Goal: Information Seeking & Learning: Learn about a topic

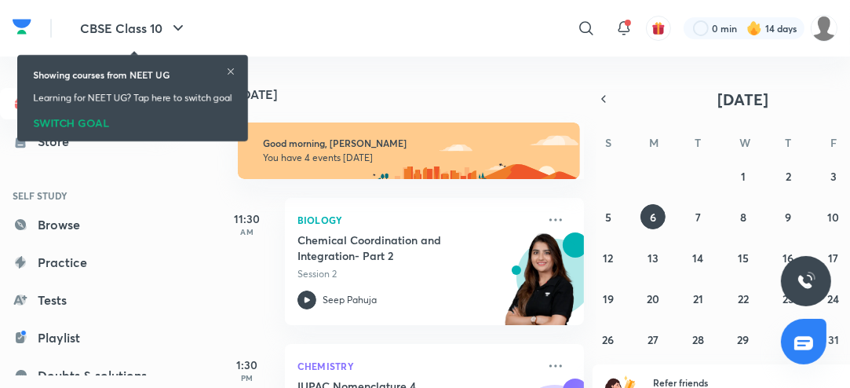
drag, startPoint x: 232, startPoint y: 71, endPoint x: 264, endPoint y: 86, distance: 34.4
click at [232, 71] on icon at bounding box center [230, 71] width 9 height 9
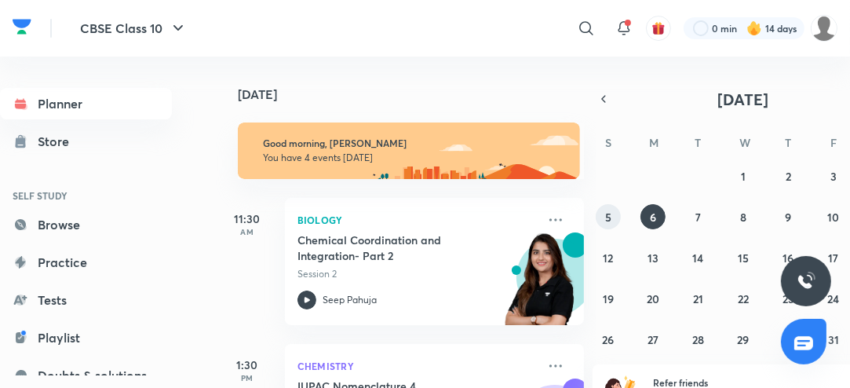
click at [598, 216] on button "5" at bounding box center [607, 216] width 25 height 25
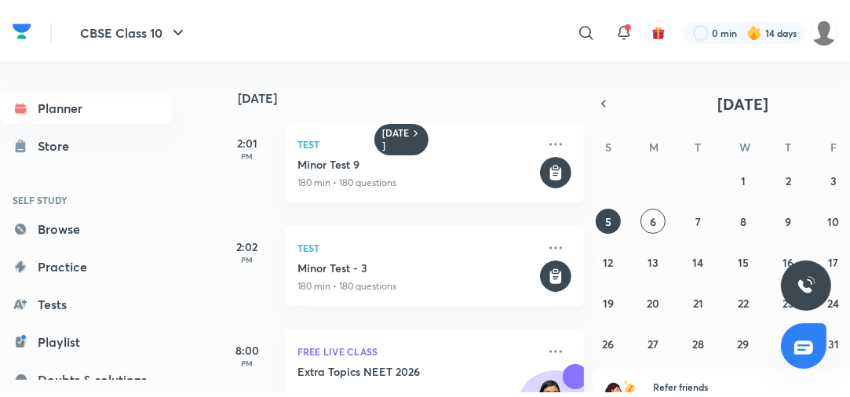
scroll to position [269, 0]
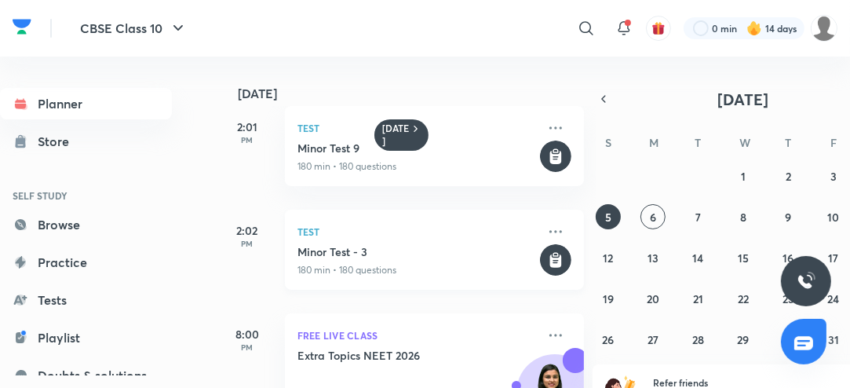
click at [444, 275] on p "180 min • 180 questions" at bounding box center [416, 270] width 239 height 14
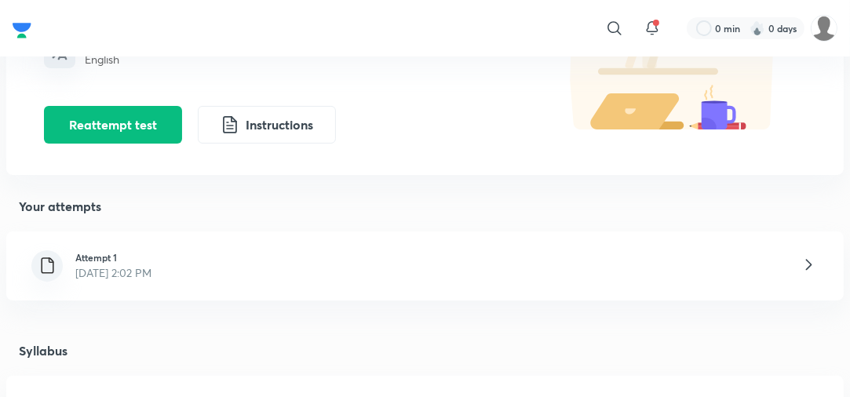
scroll to position [201, 0]
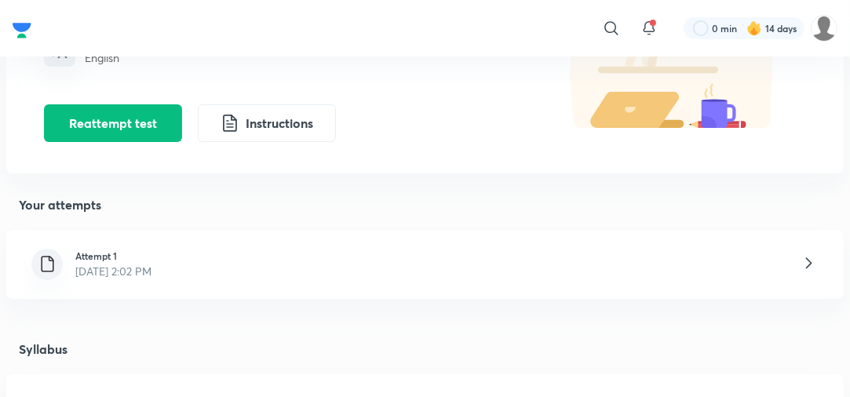
click at [751, 279] on div "Attempt 1 Oct 5, 2025, 2:02 PM" at bounding box center [424, 264] width 837 height 69
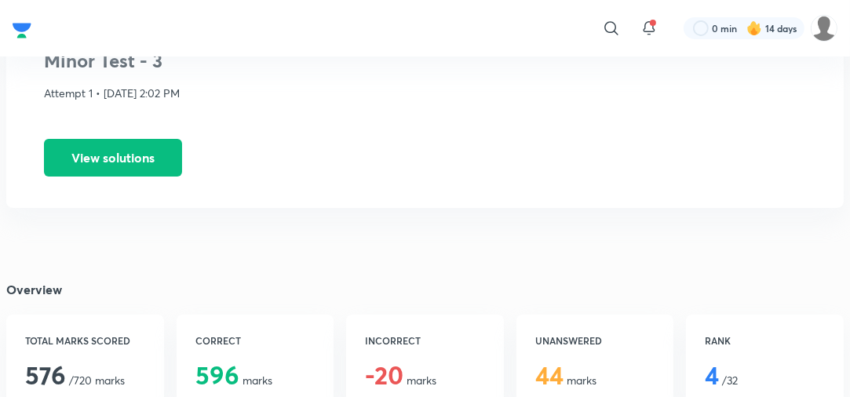
scroll to position [104, 0]
click at [110, 140] on button "View solutions" at bounding box center [113, 157] width 138 height 38
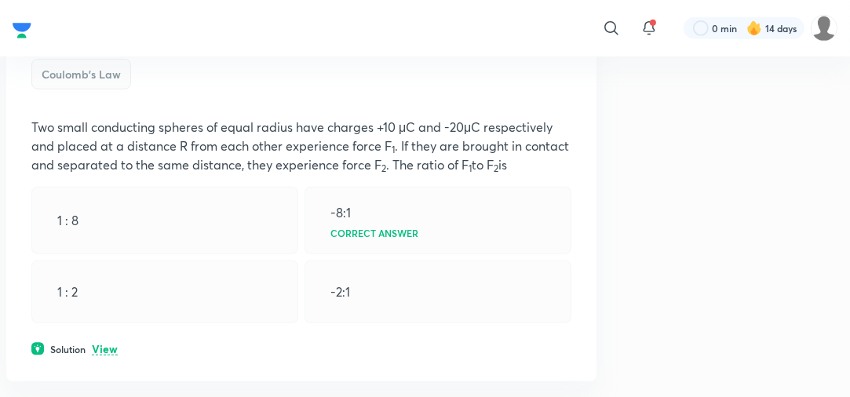
scroll to position [760, 0]
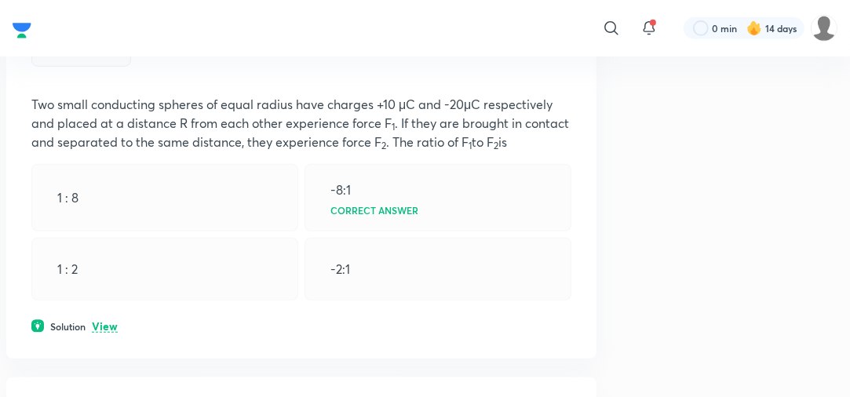
click at [113, 323] on p "View" at bounding box center [105, 327] width 26 height 12
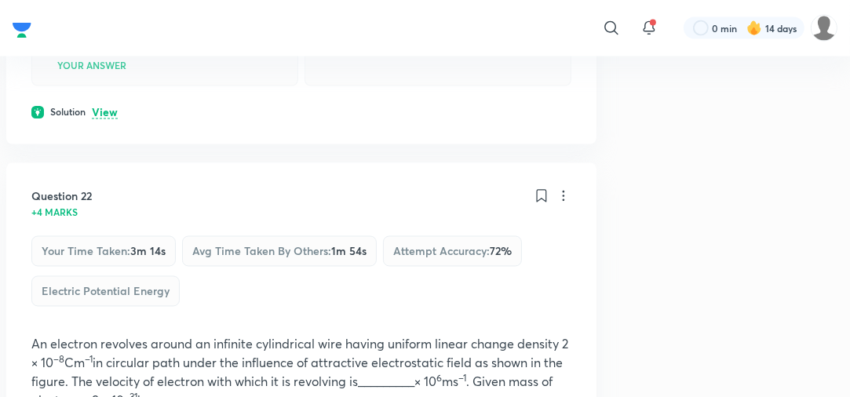
scroll to position [10513, 0]
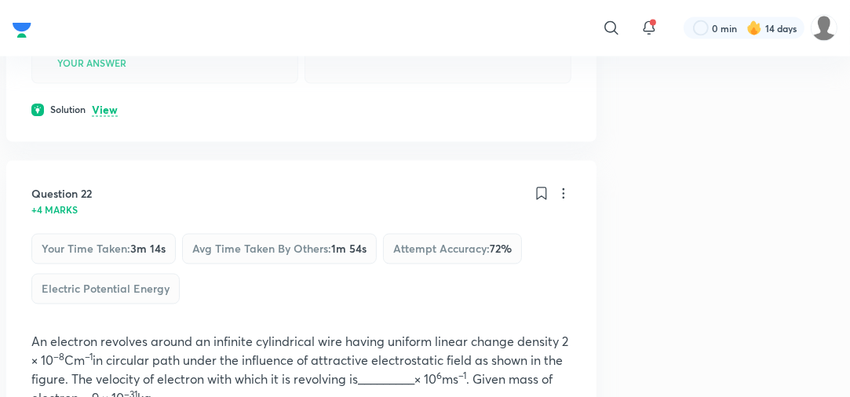
click at [108, 117] on p "View" at bounding box center [105, 111] width 26 height 12
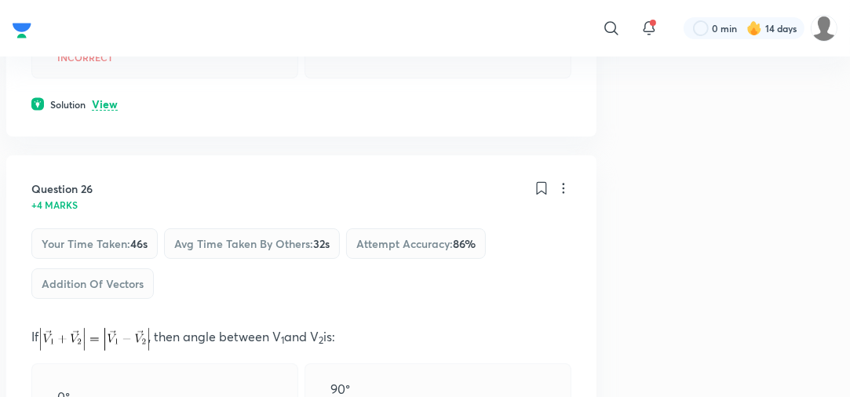
scroll to position [12713, 0]
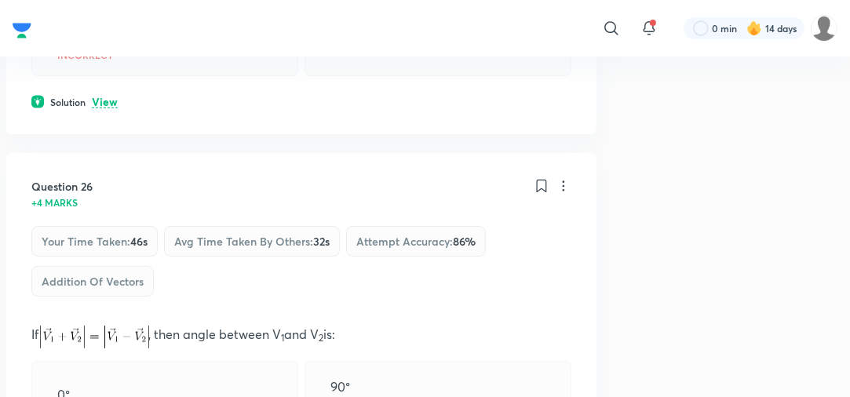
click at [107, 108] on p "View" at bounding box center [105, 102] width 26 height 12
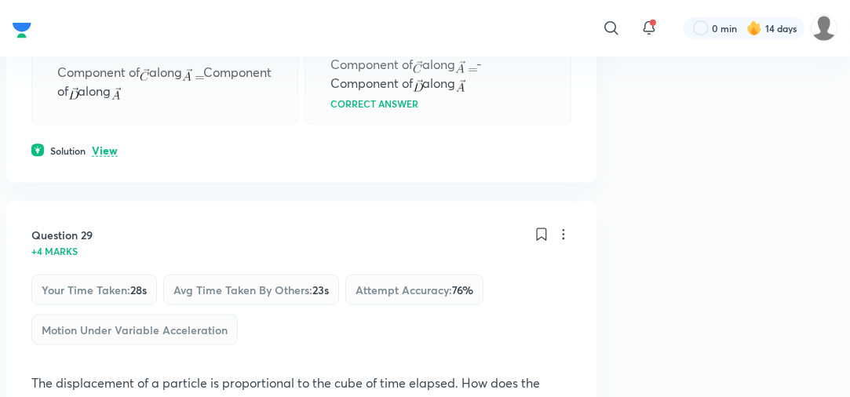
scroll to position [14143, 0]
click at [107, 156] on p "View" at bounding box center [105, 150] width 26 height 12
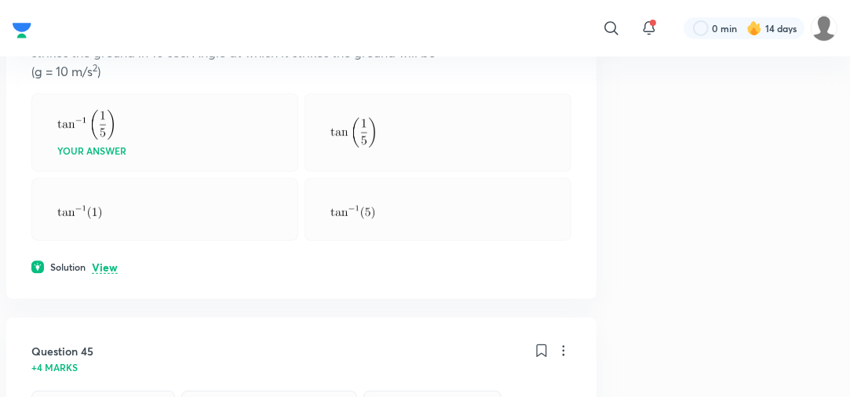
scroll to position [21670, 0]
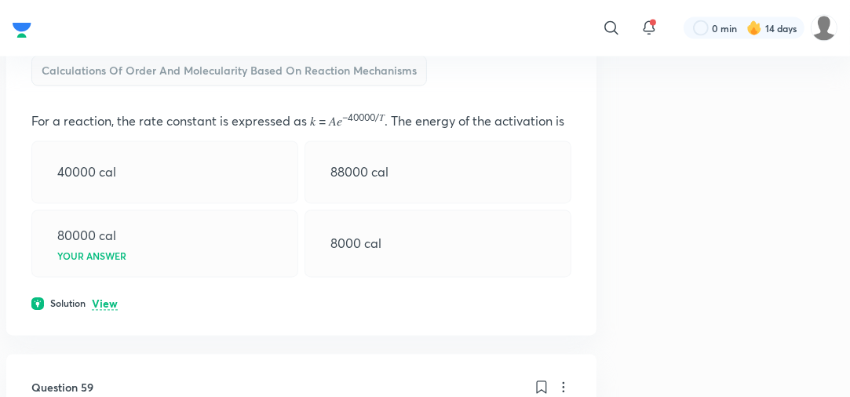
scroll to position [27595, 0]
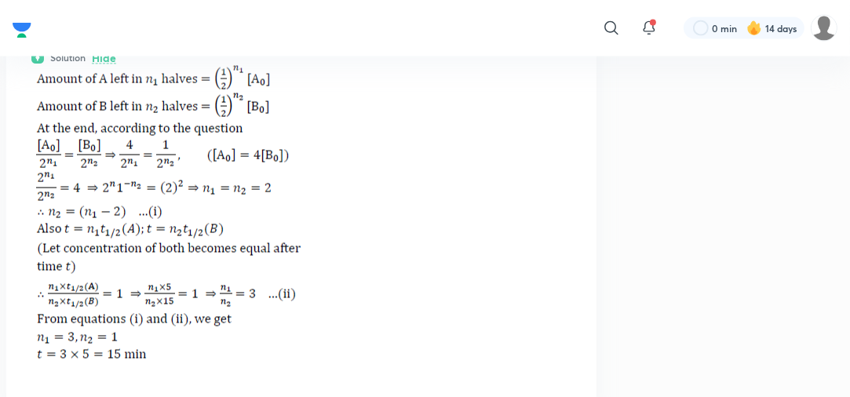
scroll to position [27430, 0]
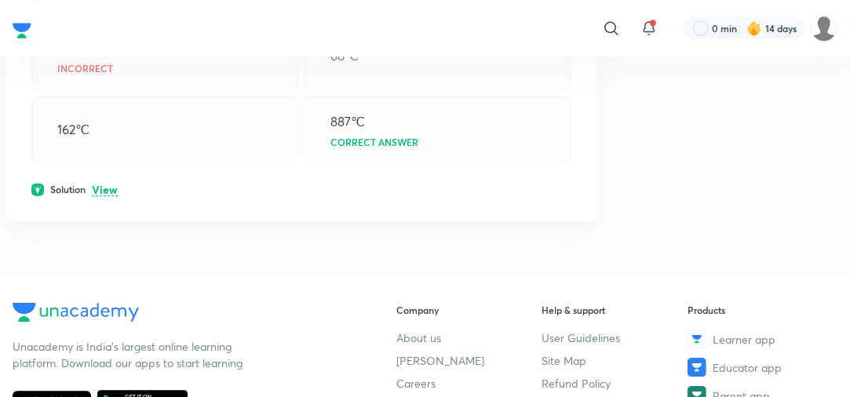
scroll to position [28962, 0]
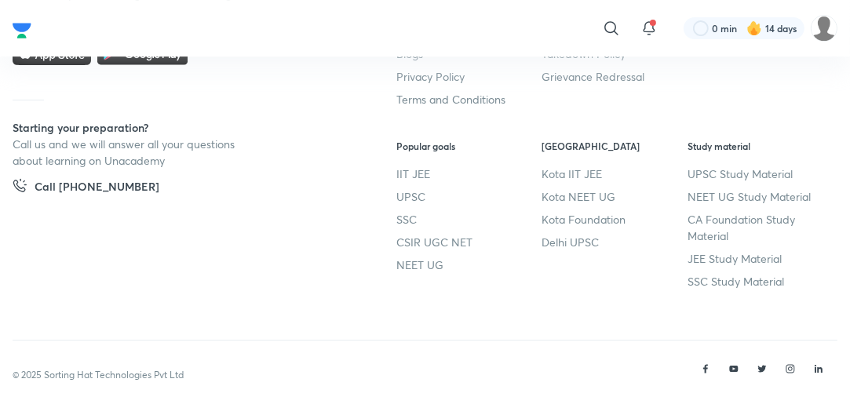
scroll to position [29381, 0]
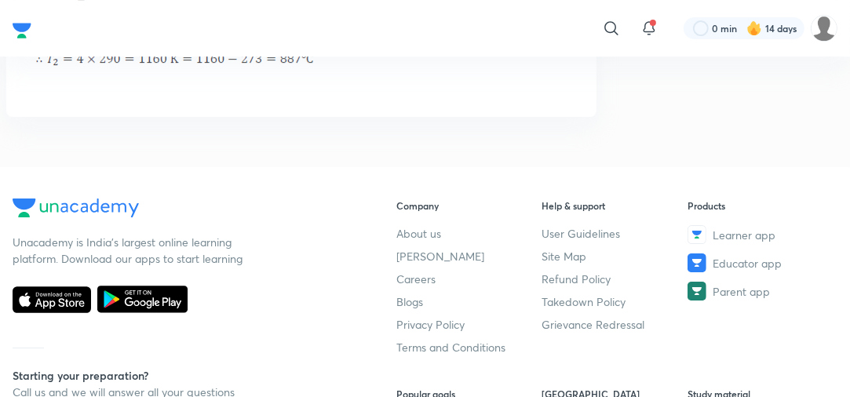
scroll to position [29266, 0]
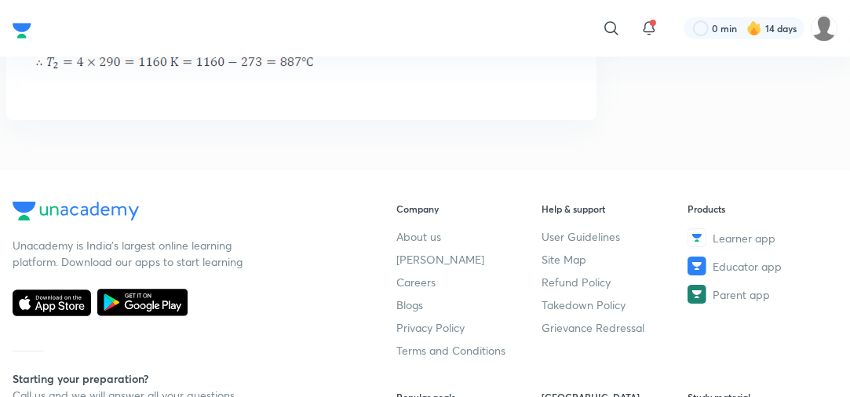
drag, startPoint x: 102, startPoint y: 260, endPoint x: 746, endPoint y: 197, distance: 647.2
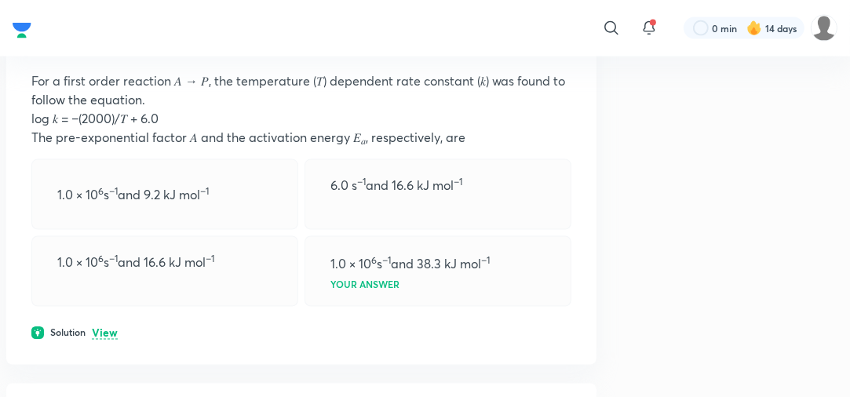
scroll to position [31612, 0]
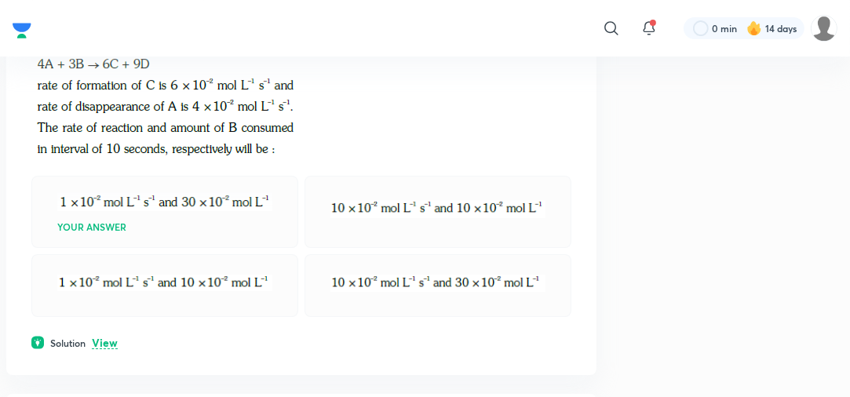
scroll to position [37891, 0]
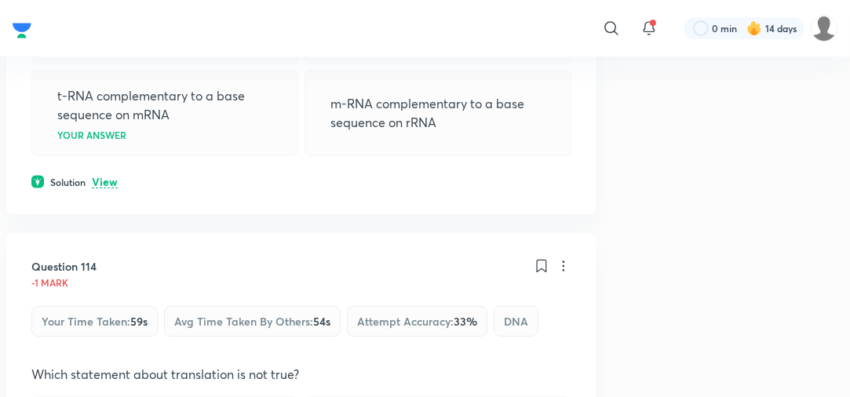
scroll to position [55062, 0]
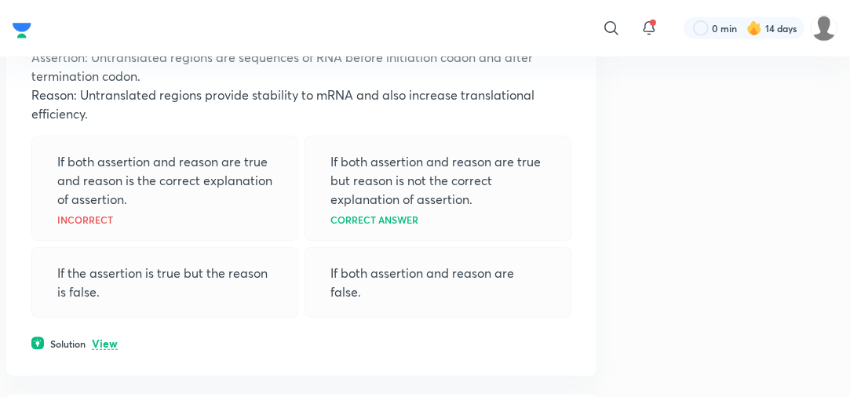
scroll to position [55903, 0]
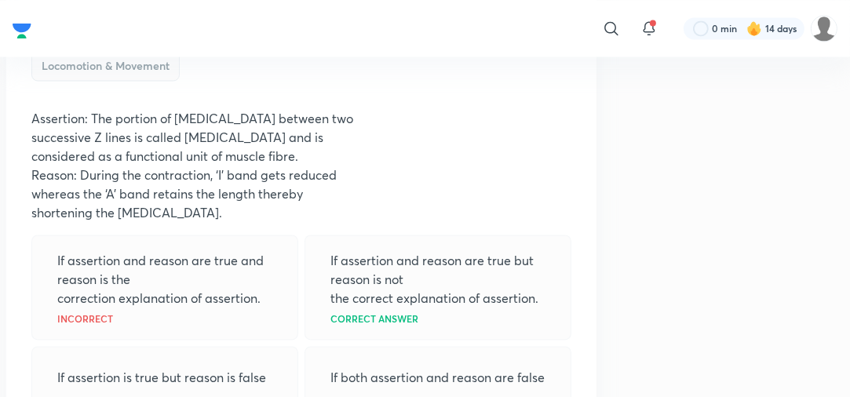
scroll to position [78617, 0]
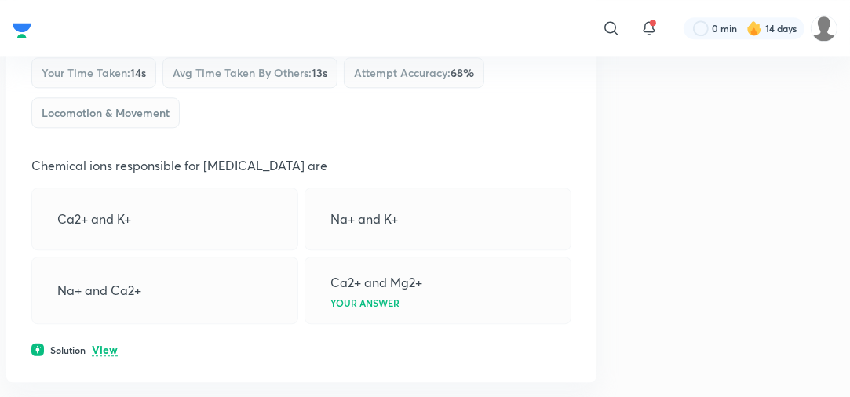
scroll to position [79302, 0]
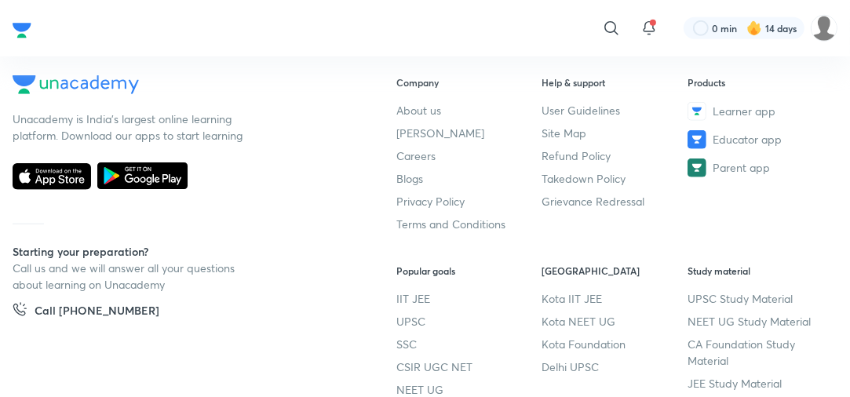
scroll to position [85980, 0]
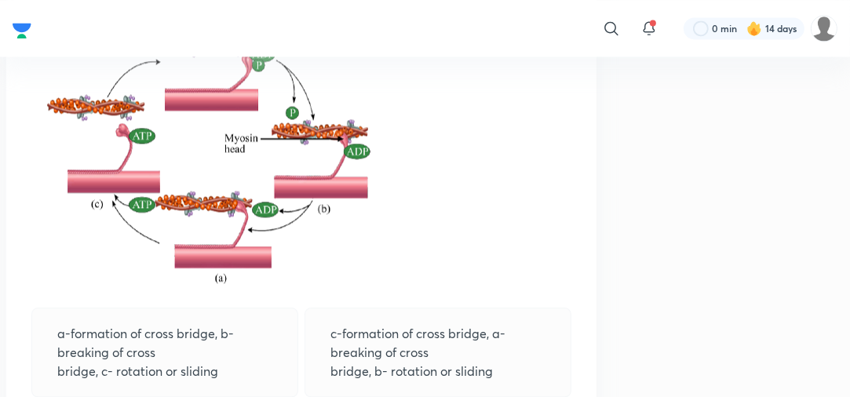
scroll to position [83019, 0]
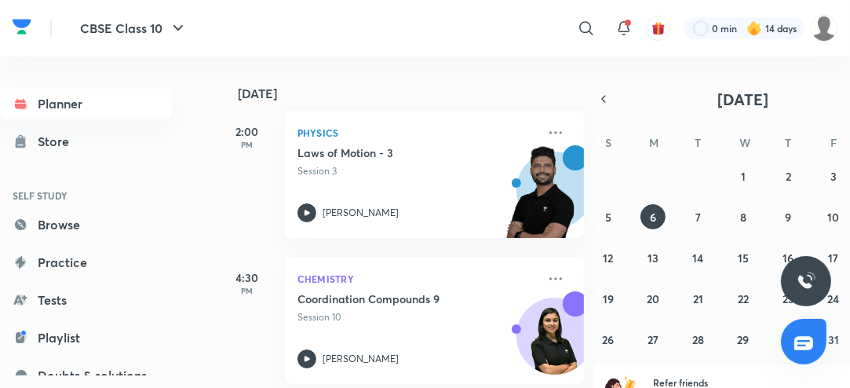
scroll to position [387, 0]
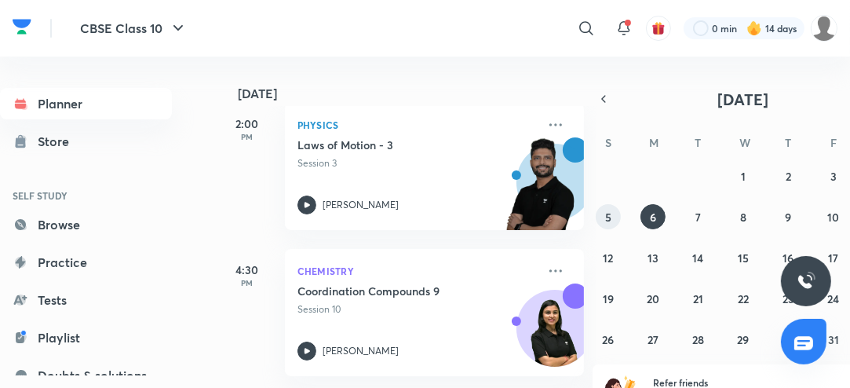
click at [607, 215] on abbr "5" at bounding box center [608, 216] width 6 height 15
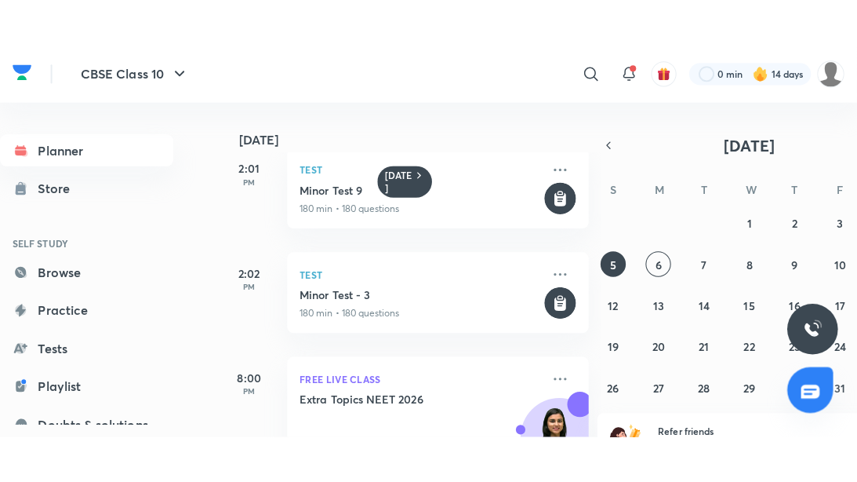
scroll to position [437, 0]
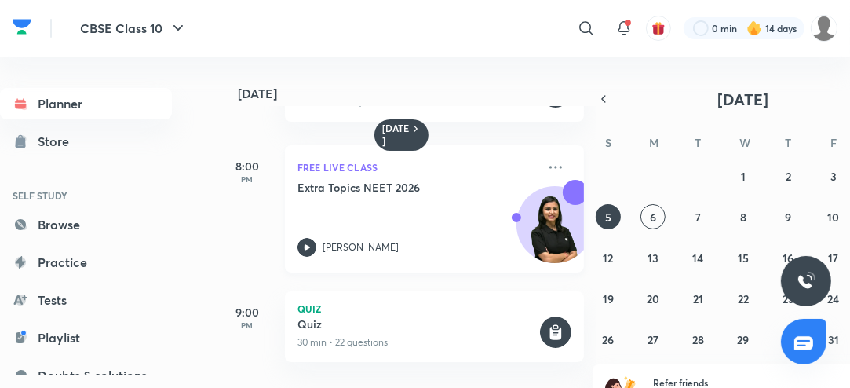
click at [311, 245] on icon at bounding box center [306, 247] width 19 height 19
